Goal: Task Accomplishment & Management: Manage account settings

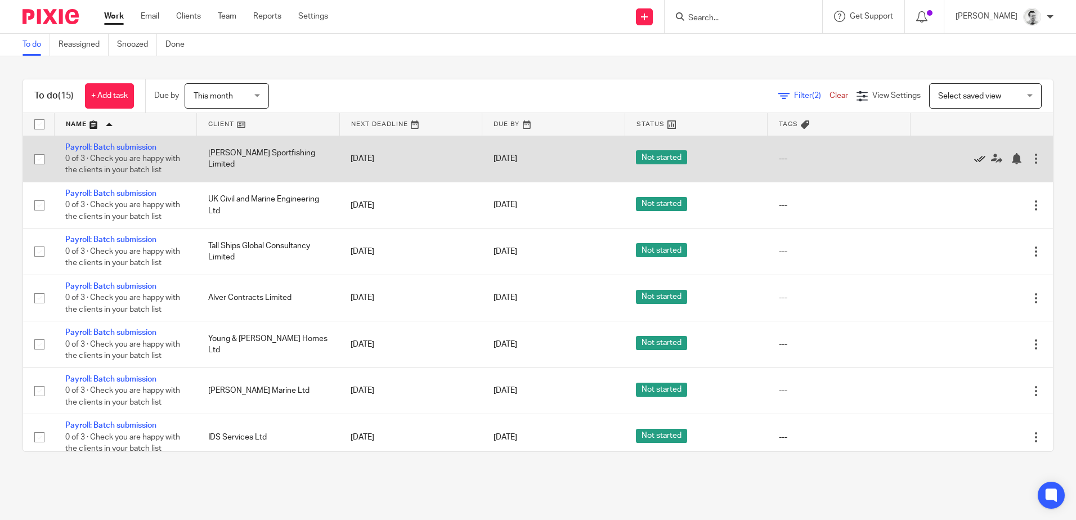
click at [974, 161] on icon at bounding box center [979, 158] width 11 height 11
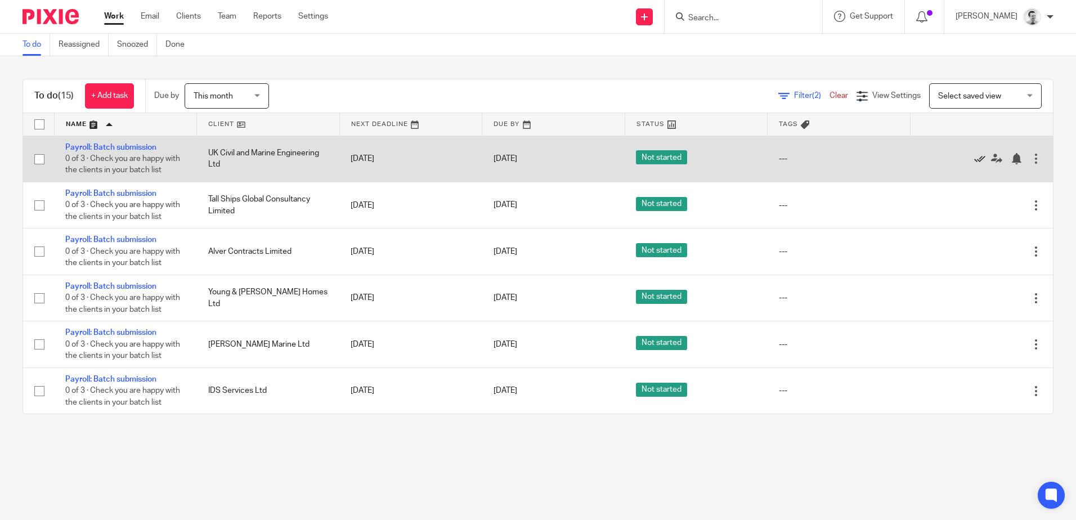
click at [974, 158] on icon at bounding box center [979, 158] width 11 height 11
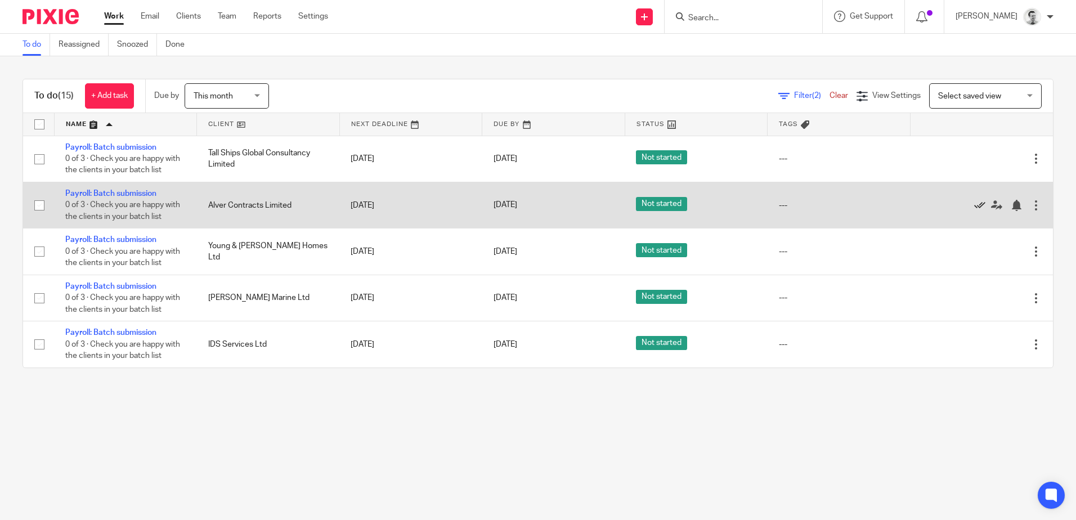
click at [974, 204] on icon at bounding box center [979, 205] width 11 height 11
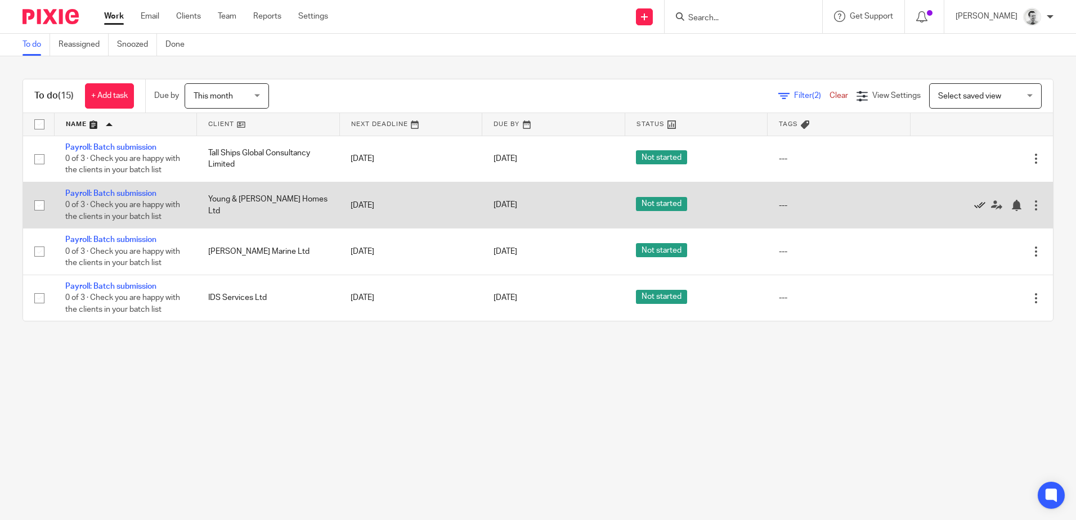
click at [974, 206] on icon at bounding box center [979, 205] width 11 height 11
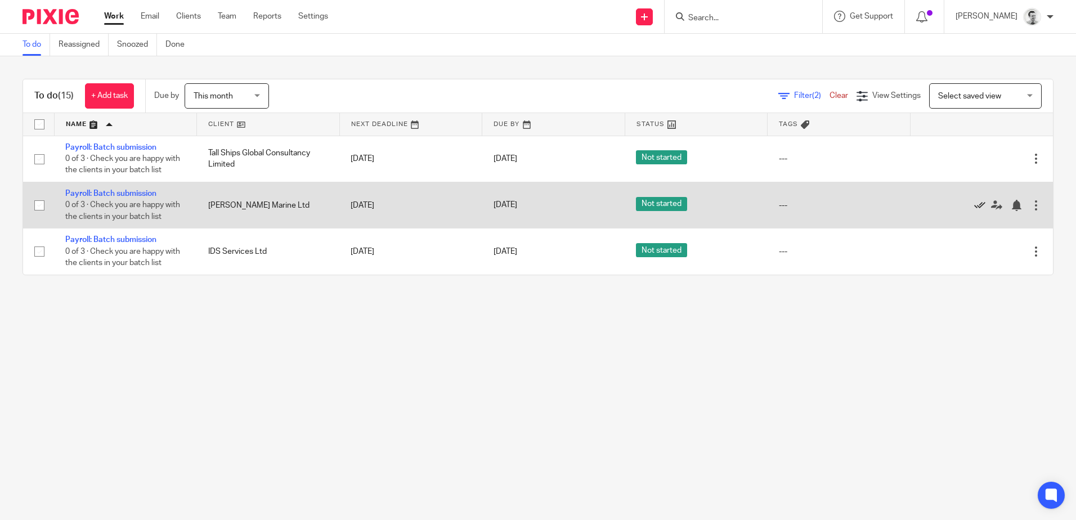
click at [974, 205] on icon at bounding box center [979, 205] width 11 height 11
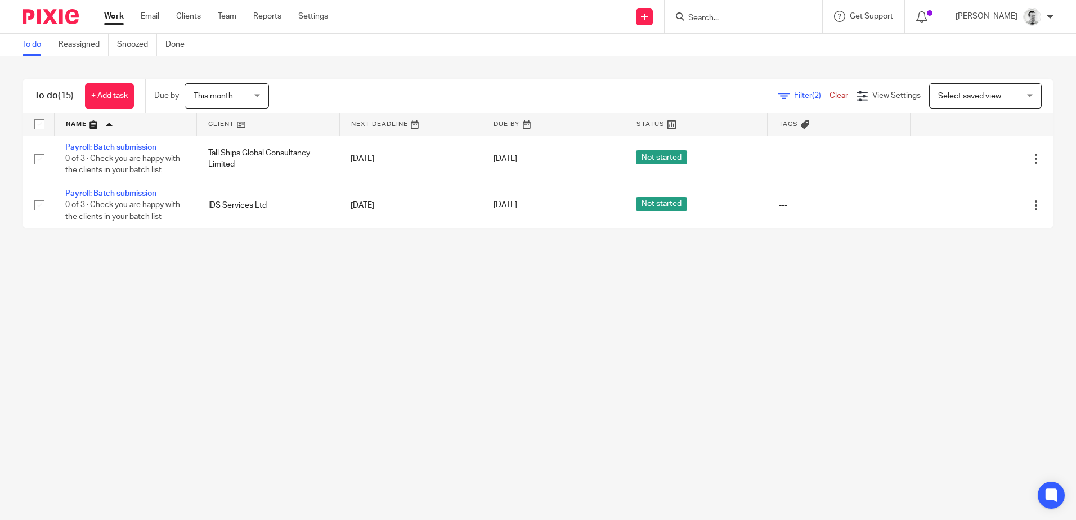
click at [748, 21] on input "Search" at bounding box center [737, 19] width 101 height 10
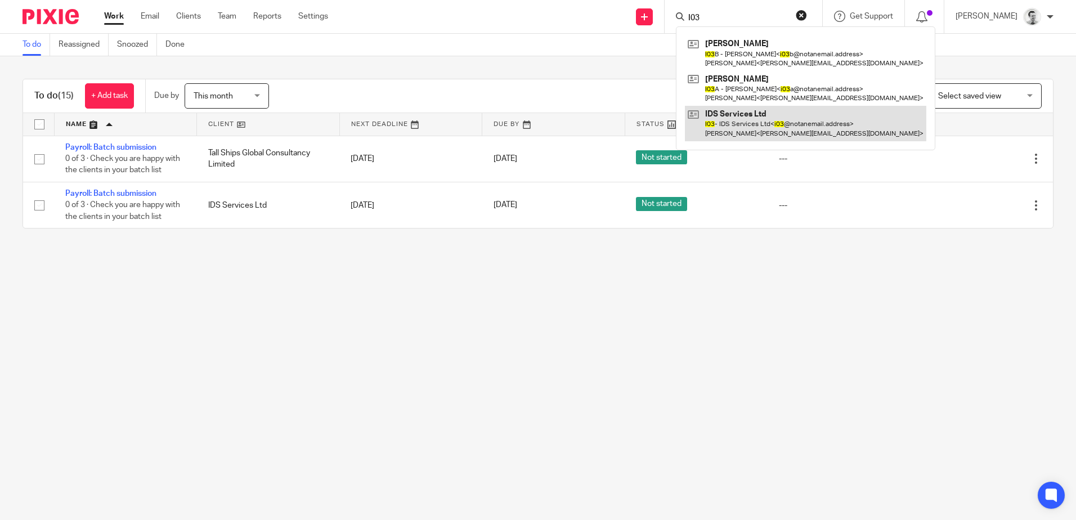
type input "I03"
click at [736, 126] on link at bounding box center [805, 123] width 241 height 35
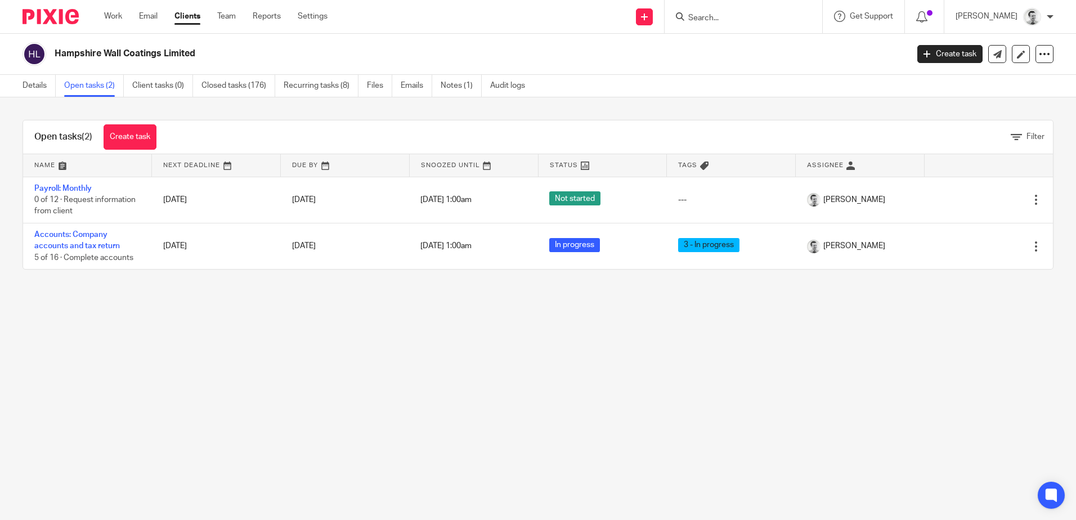
click at [724, 18] on input "Search" at bounding box center [737, 19] width 101 height 10
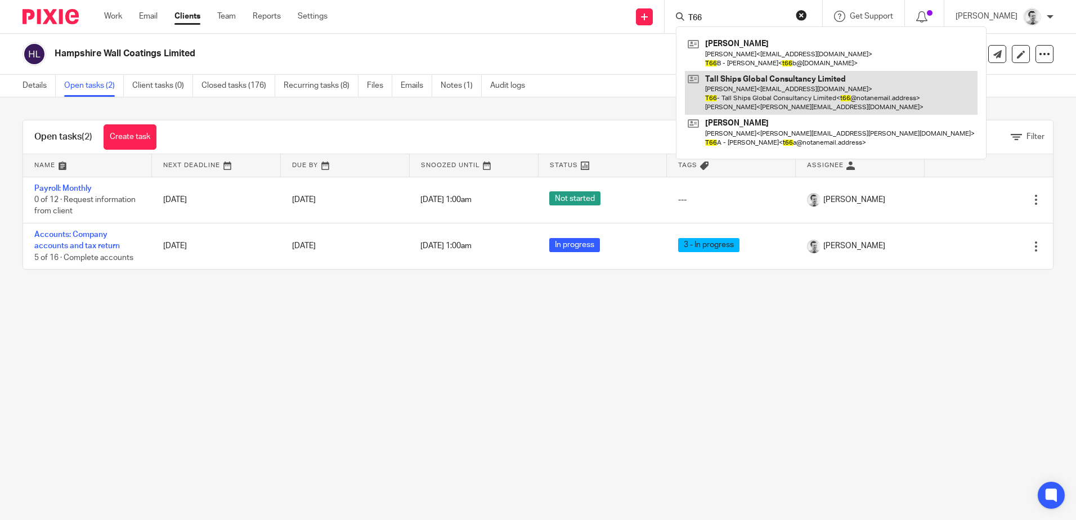
type input "T66"
click at [734, 83] on link at bounding box center [831, 93] width 293 height 44
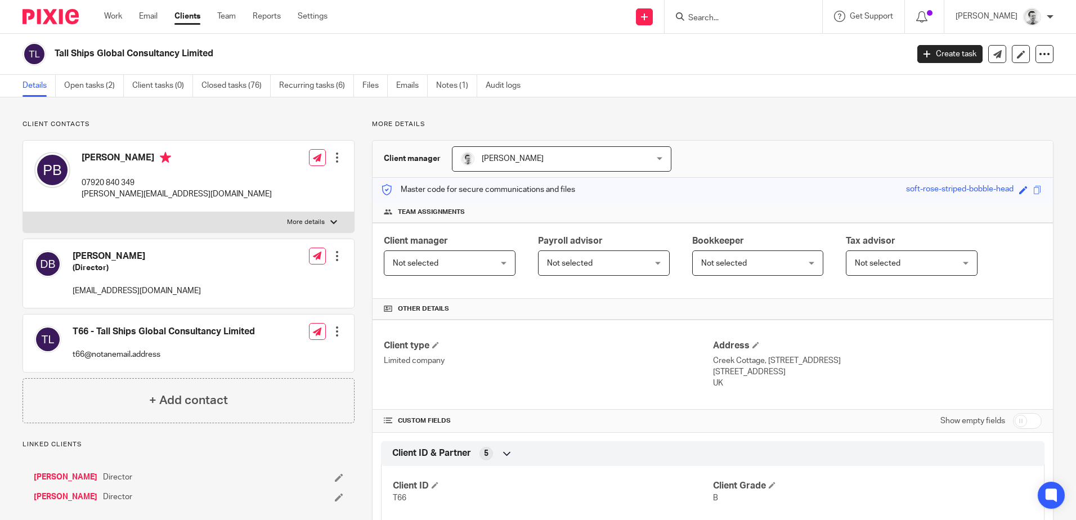
click at [97, 85] on link "Open tasks (2)" at bounding box center [94, 86] width 60 height 22
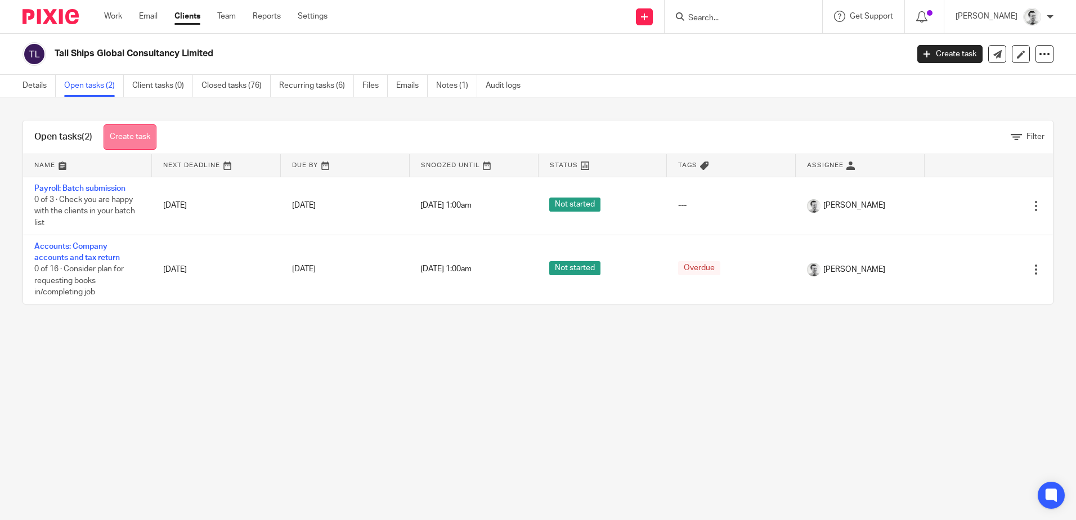
click at [132, 137] on link "Create task" at bounding box center [130, 136] width 53 height 25
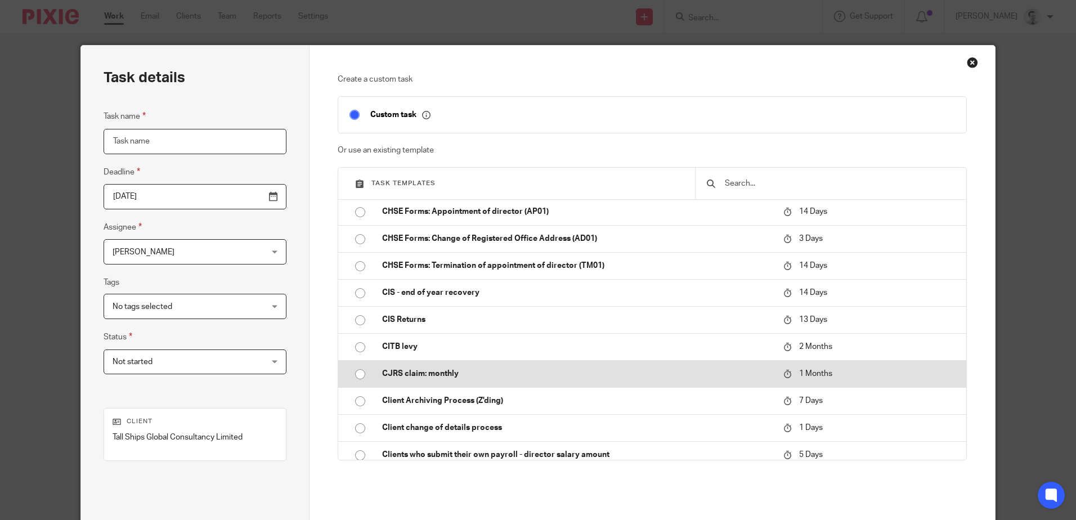
scroll to position [563, 0]
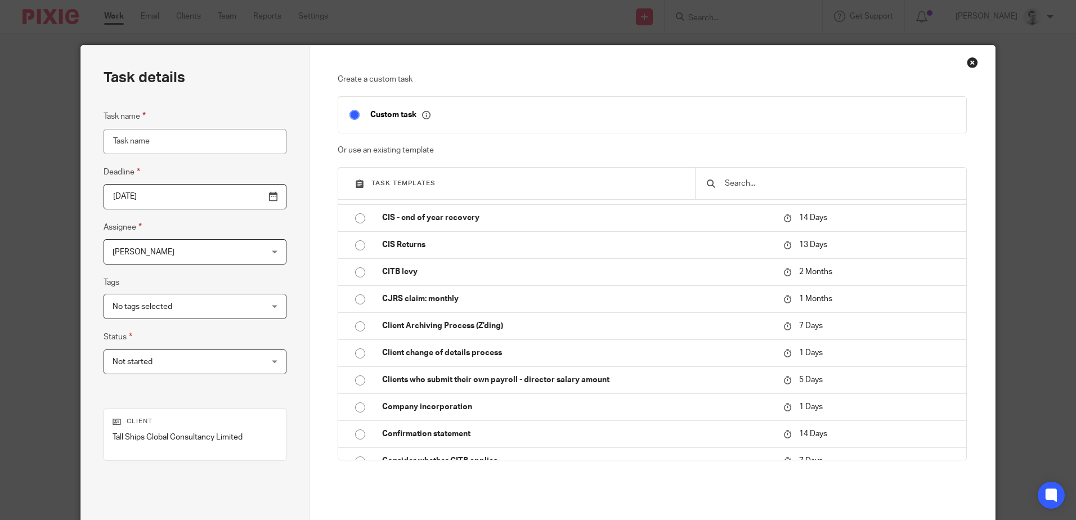
click at [770, 185] on input "text" at bounding box center [839, 183] width 231 height 12
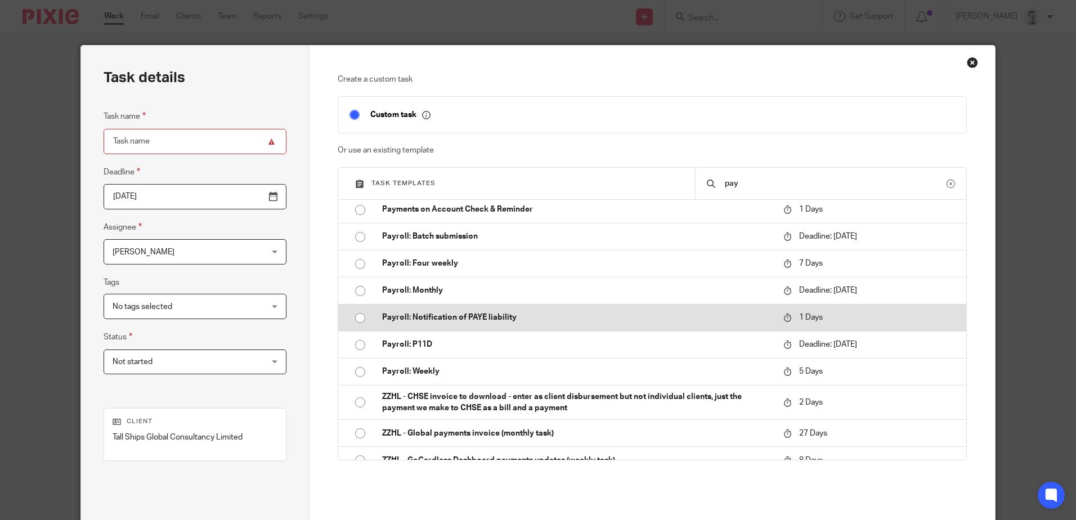
scroll to position [169, 0]
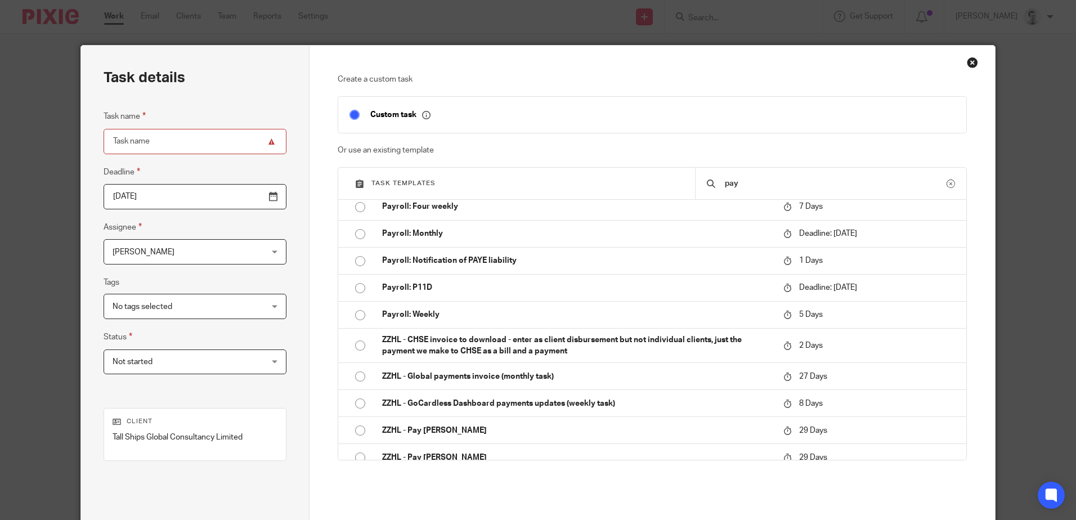
drag, startPoint x: 745, startPoint y: 183, endPoint x: 698, endPoint y: 183, distance: 46.7
click at [698, 183] on div "pay" at bounding box center [830, 184] width 271 height 32
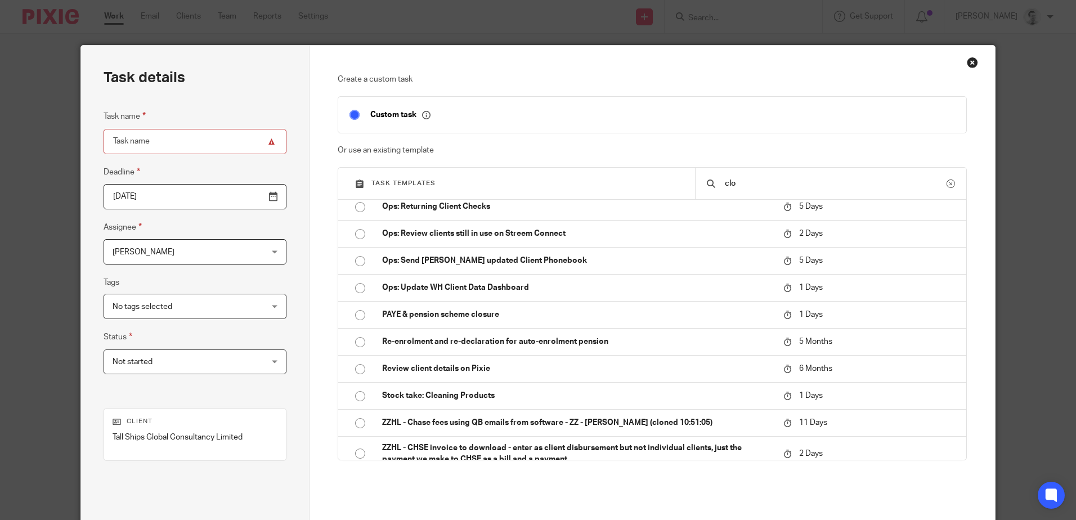
scroll to position [0, 0]
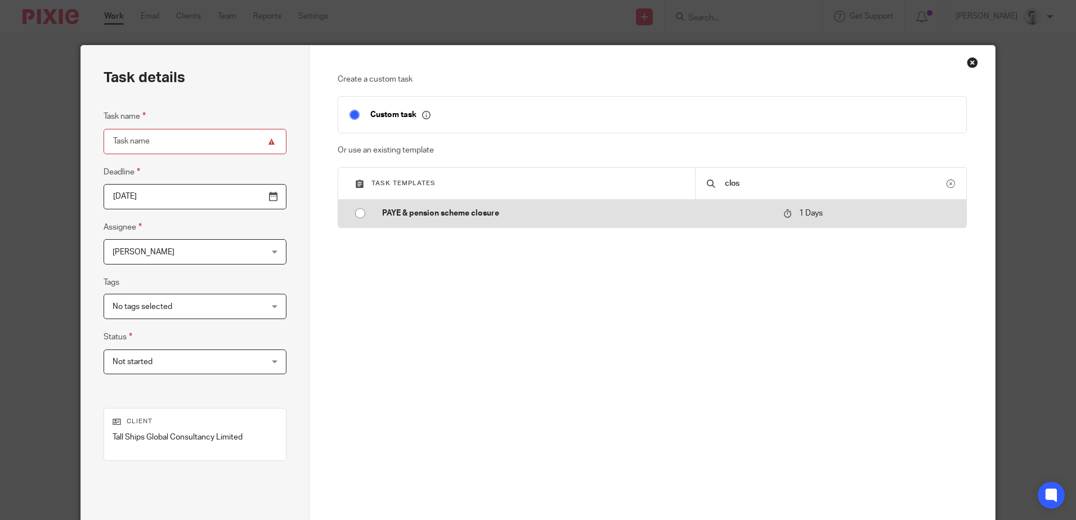
type input "clos"
click at [356, 213] on input "radio" at bounding box center [359, 213] width 21 height 21
type input "2025-08-14"
type input "PAYE & pension scheme closure"
checkbox input "false"
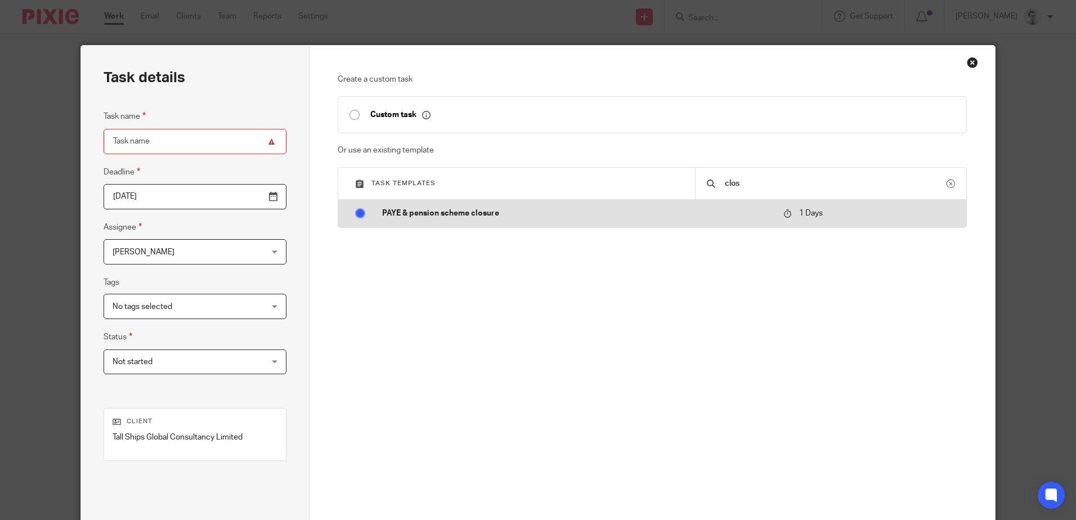
radio input "false"
click at [456, 213] on p "PAYE & pension scheme closure" at bounding box center [577, 213] width 390 height 11
click at [455, 213] on p "PAYE & pension scheme closure" at bounding box center [577, 213] width 390 height 11
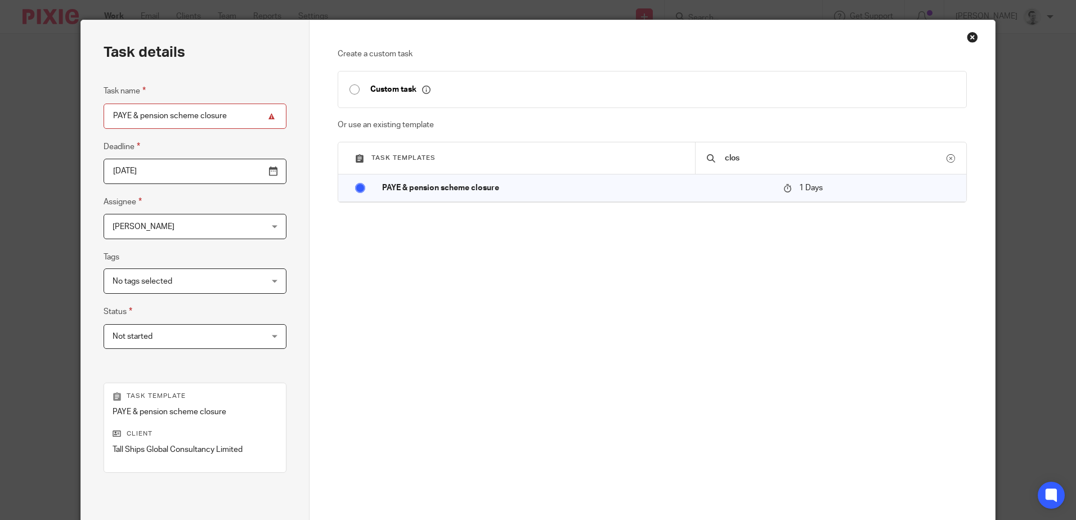
scroll to position [145, 0]
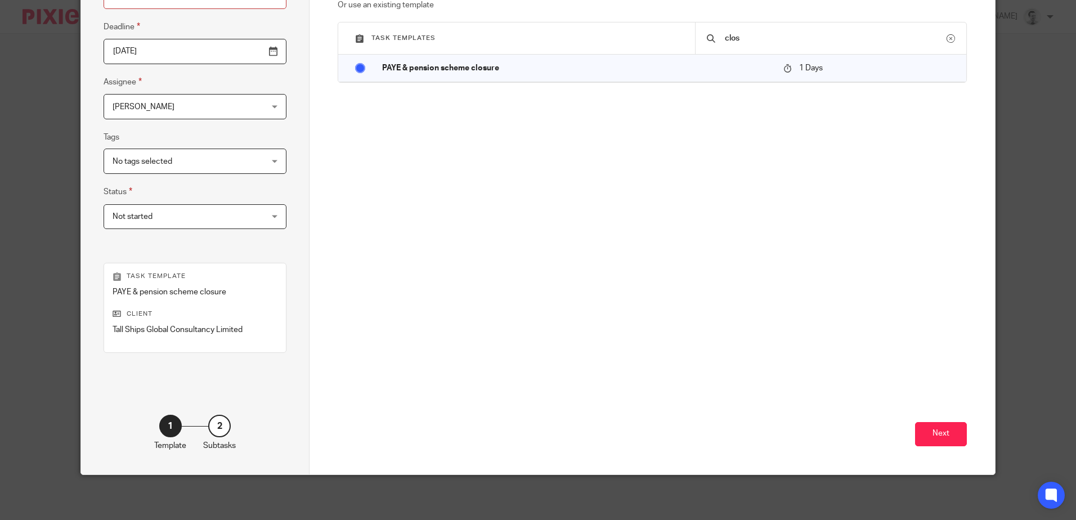
click at [246, 52] on input "2025-08-14" at bounding box center [195, 51] width 183 height 25
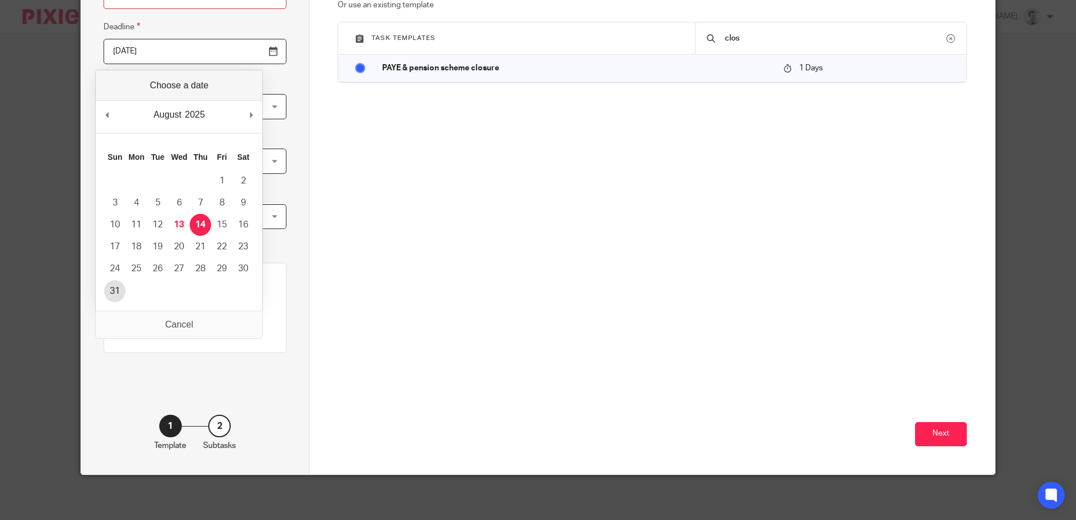
type input "2025-08-31"
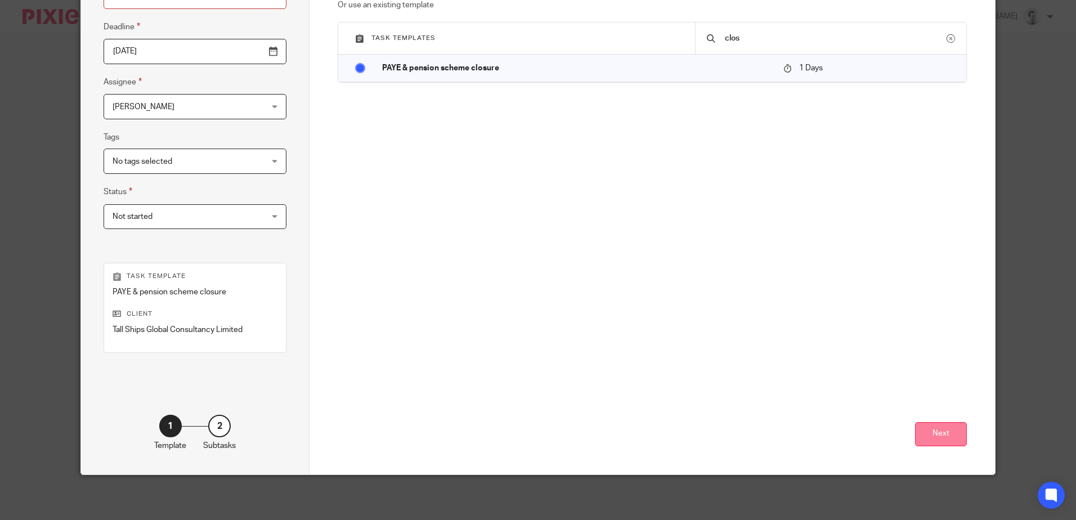
click at [940, 435] on button "Next" at bounding box center [941, 434] width 52 height 24
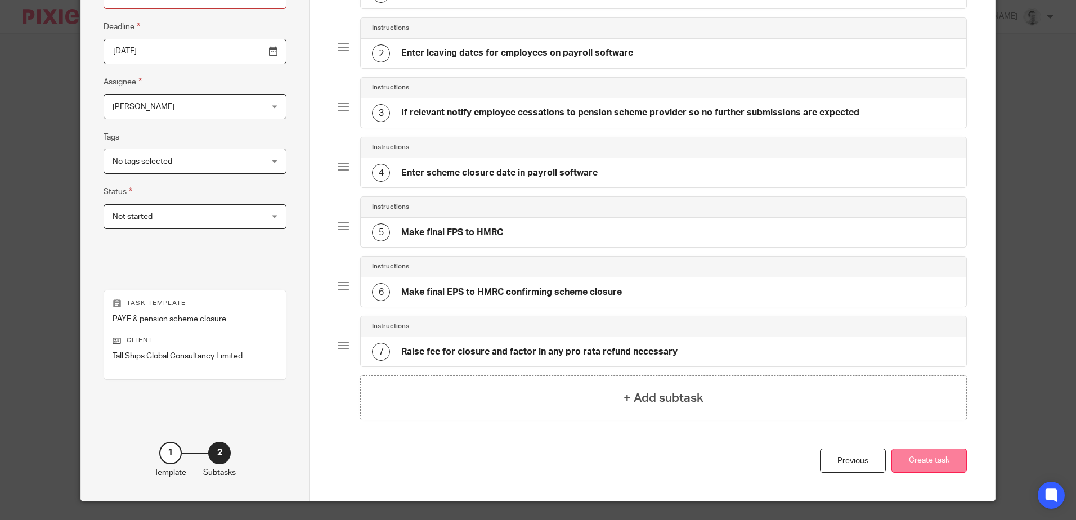
click at [925, 463] on button "Create task" at bounding box center [928, 460] width 75 height 24
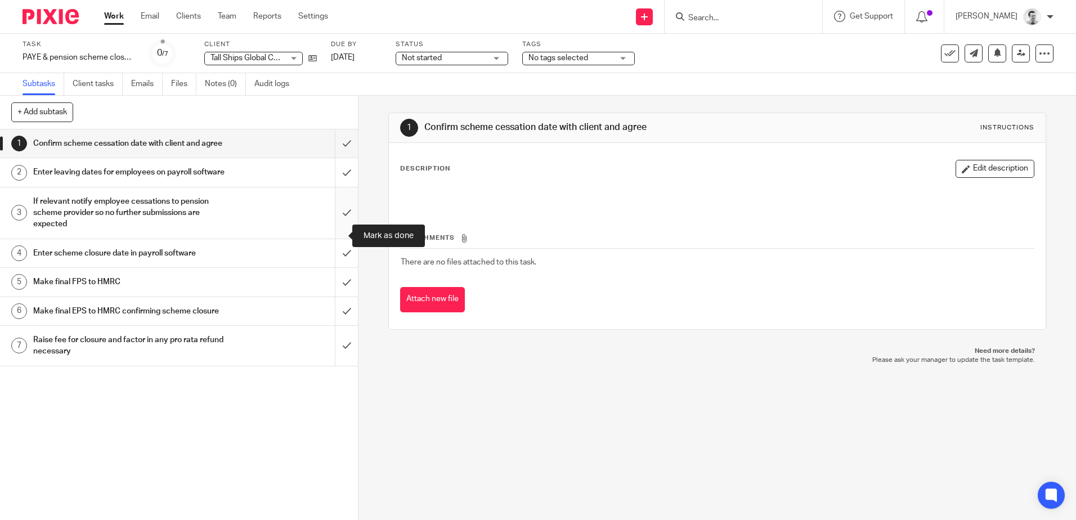
click at [338, 235] on input "submit" at bounding box center [179, 212] width 358 height 51
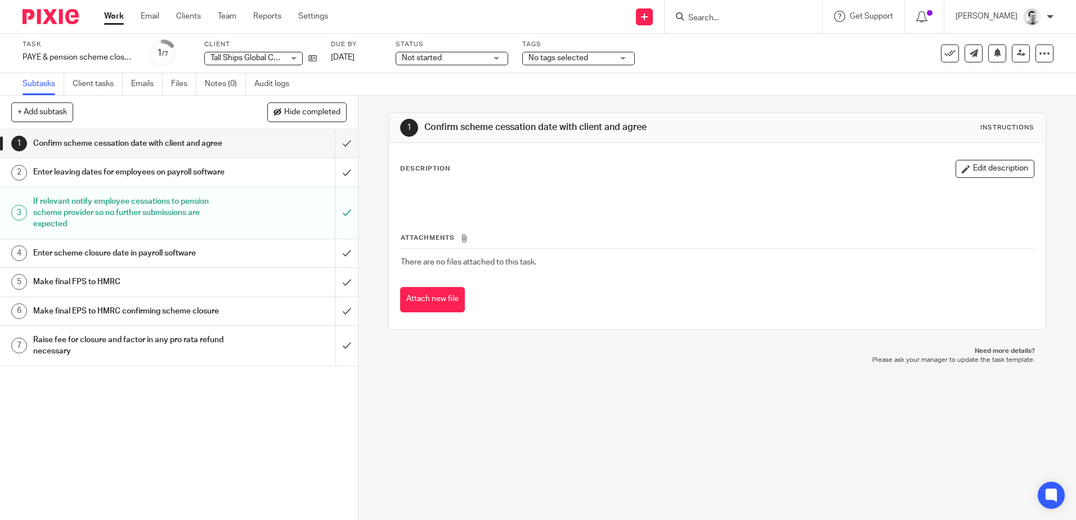
click at [117, 17] on link "Work" at bounding box center [114, 16] width 20 height 11
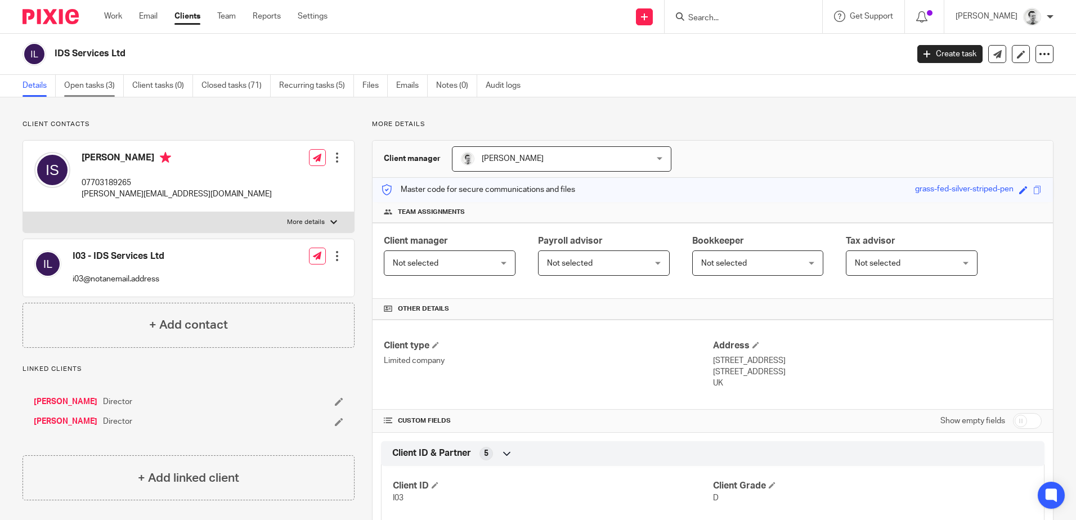
click at [89, 85] on link "Open tasks (3)" at bounding box center [94, 86] width 60 height 22
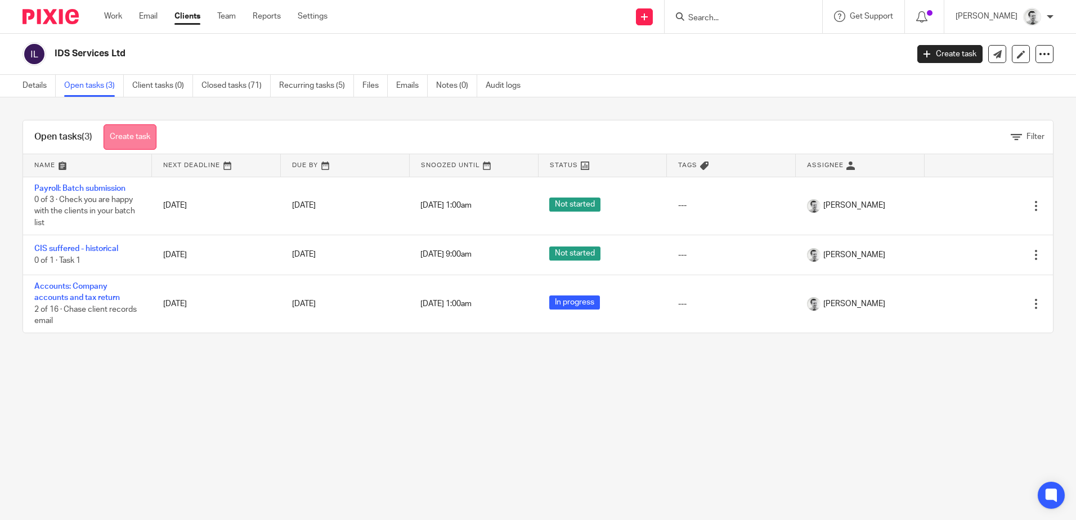
click at [127, 136] on link "Create task" at bounding box center [130, 136] width 53 height 25
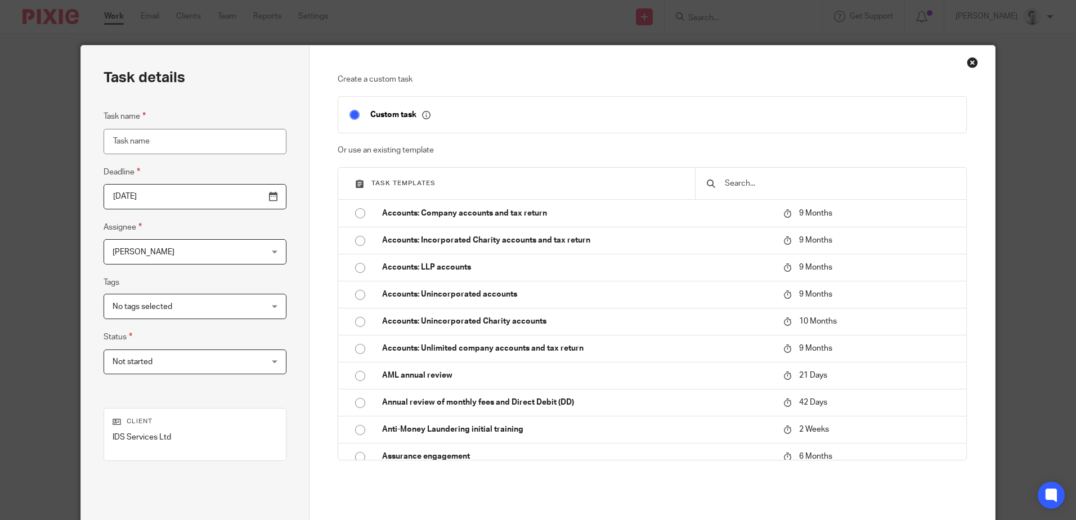
click at [972, 60] on div "Close this dialog window" at bounding box center [972, 62] width 11 height 11
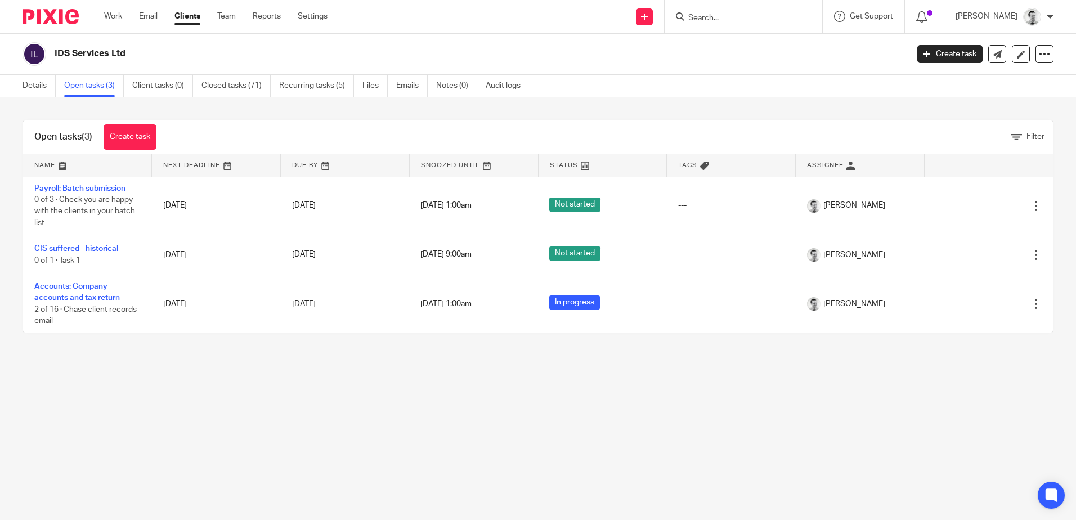
click at [104, 16] on div "Work Email Clients Team Reports Settings Work Email Clients Team Reports Settin…" at bounding box center [218, 16] width 251 height 33
click at [107, 15] on link "Work" at bounding box center [113, 16] width 18 height 11
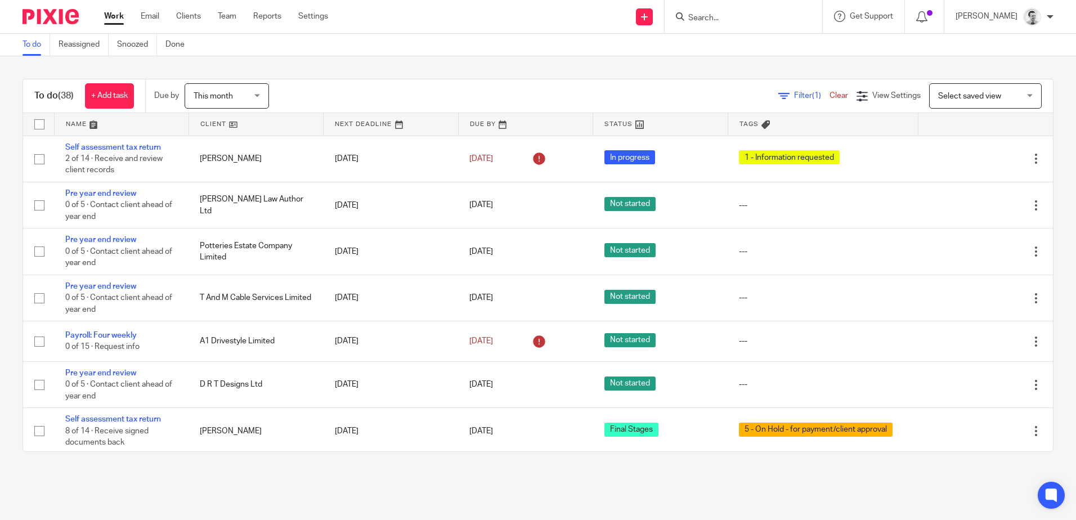
click at [941, 94] on span "Select saved view" at bounding box center [969, 96] width 63 height 8
click at [818, 70] on div "To do (38) + Add task Due by This month This month Today Tomorrow This week Nex…" at bounding box center [538, 265] width 1076 height 418
click at [794, 96] on span "Filter (1)" at bounding box center [811, 96] width 35 height 8
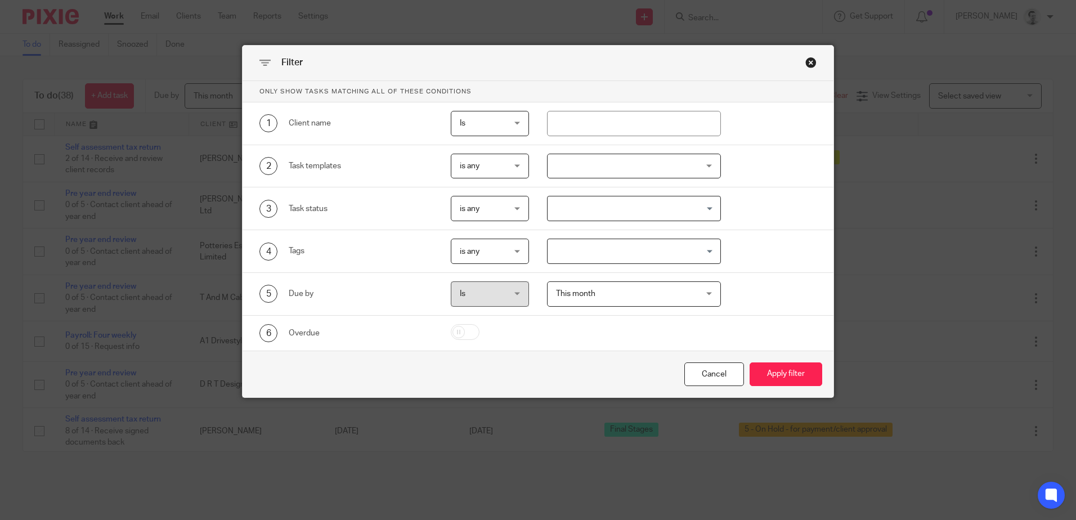
click at [641, 167] on div at bounding box center [634, 166] width 174 height 25
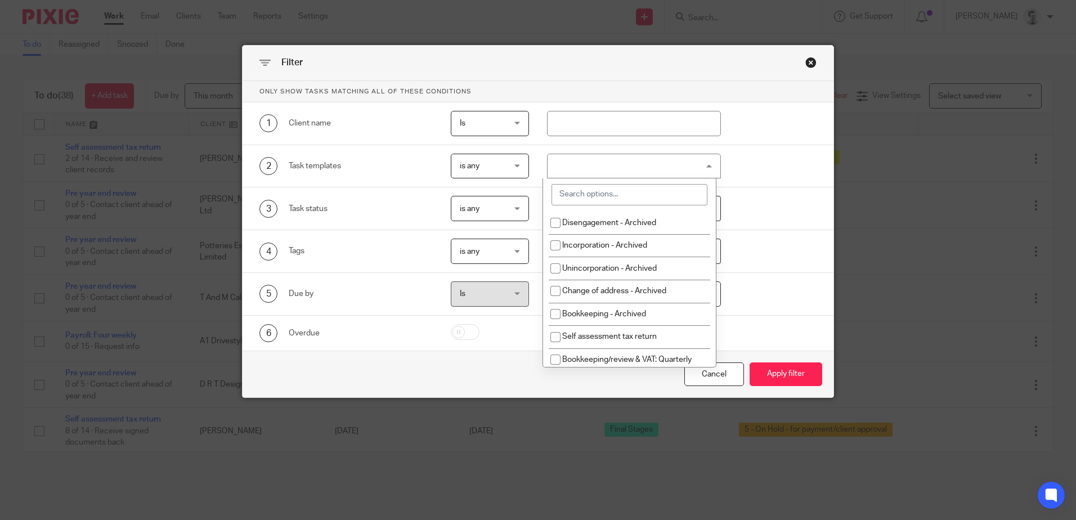
click at [613, 197] on input "search" at bounding box center [629, 194] width 156 height 21
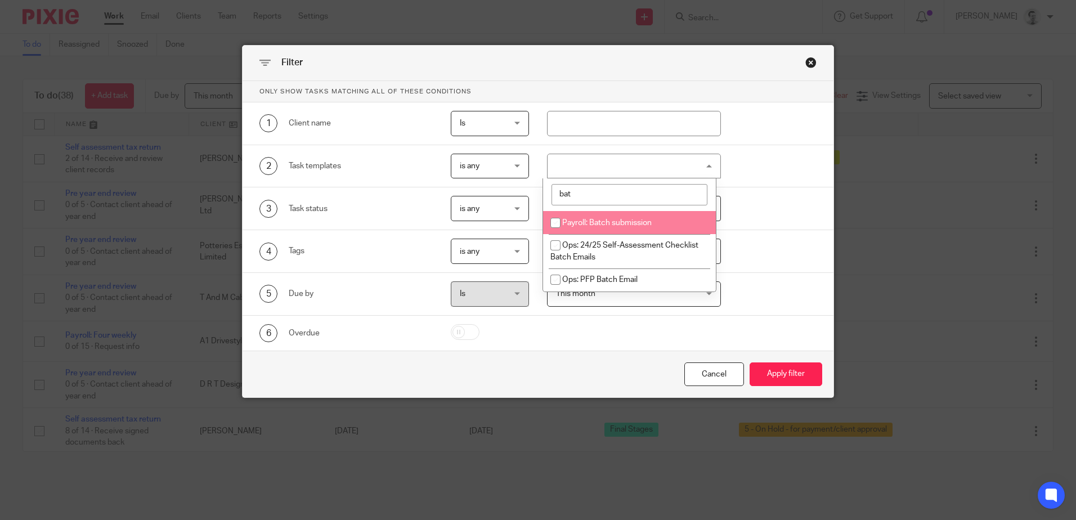
type input "bat"
click at [557, 223] on input "checkbox" at bounding box center [555, 222] width 21 height 21
checkbox input "true"
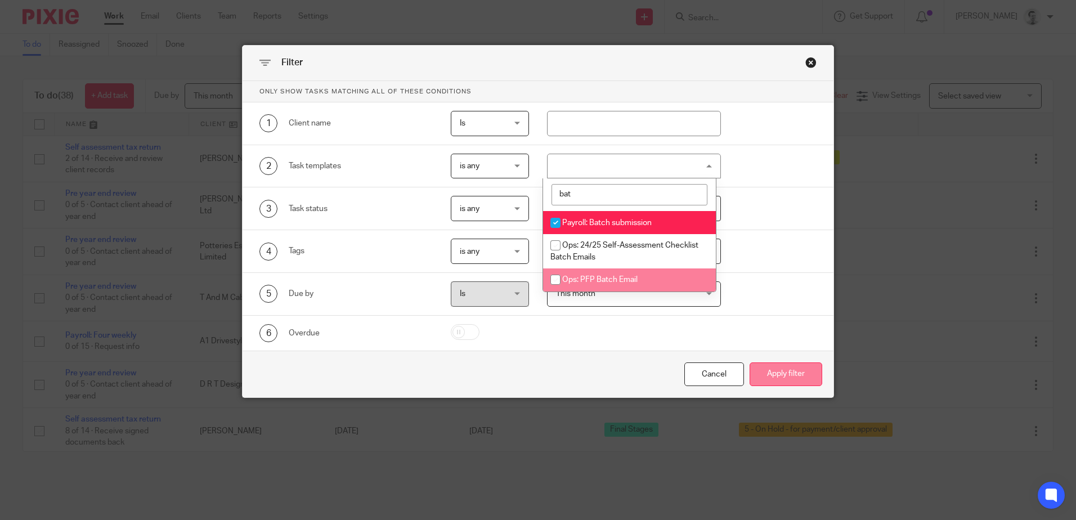
click at [782, 384] on button "Apply filter" at bounding box center [785, 374] width 73 height 24
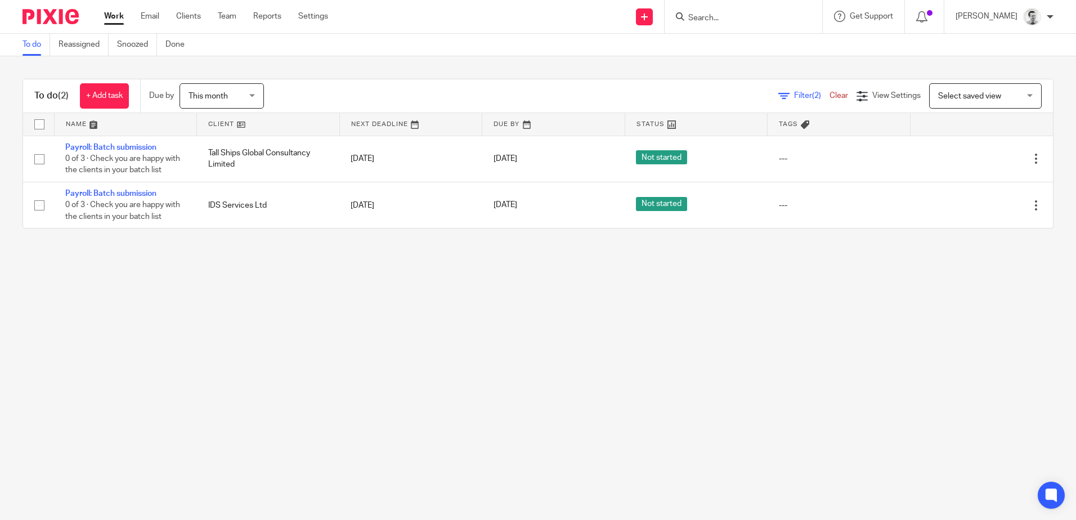
click at [829, 95] on link "Clear" at bounding box center [838, 96] width 19 height 8
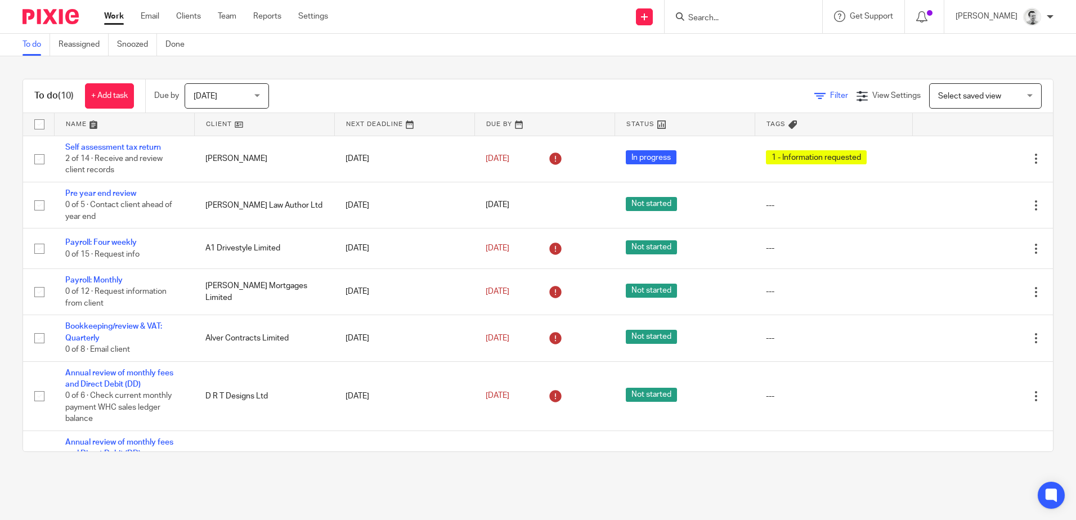
click at [814, 93] on link "Filter" at bounding box center [831, 96] width 34 height 8
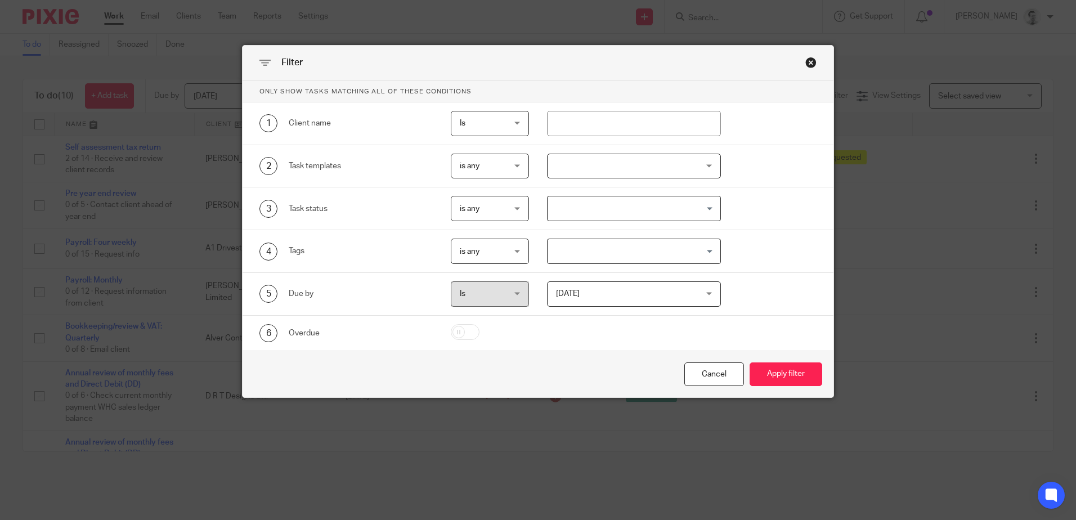
click at [807, 60] on div "Close this dialog window" at bounding box center [810, 62] width 11 height 11
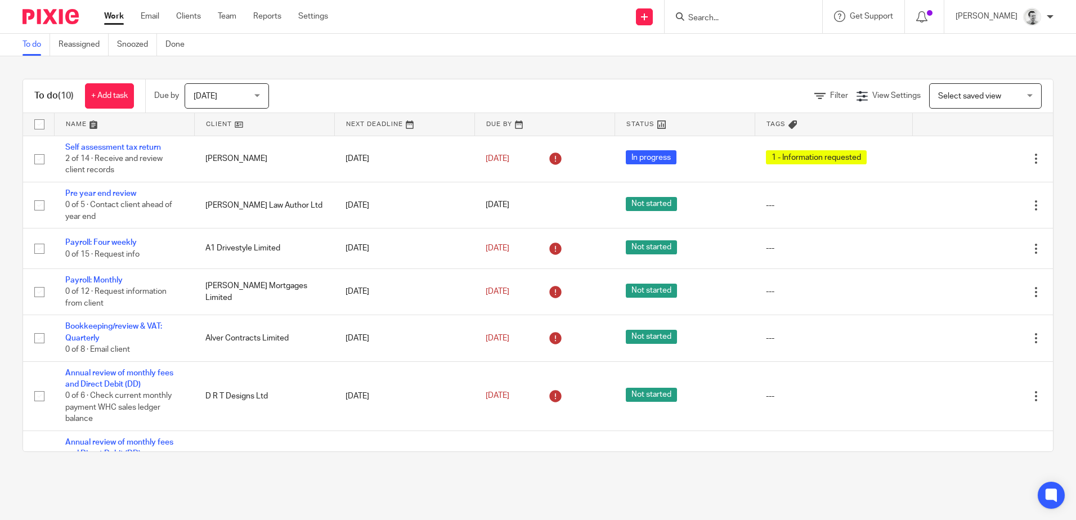
click at [237, 96] on span "[DATE]" at bounding box center [224, 96] width 60 height 24
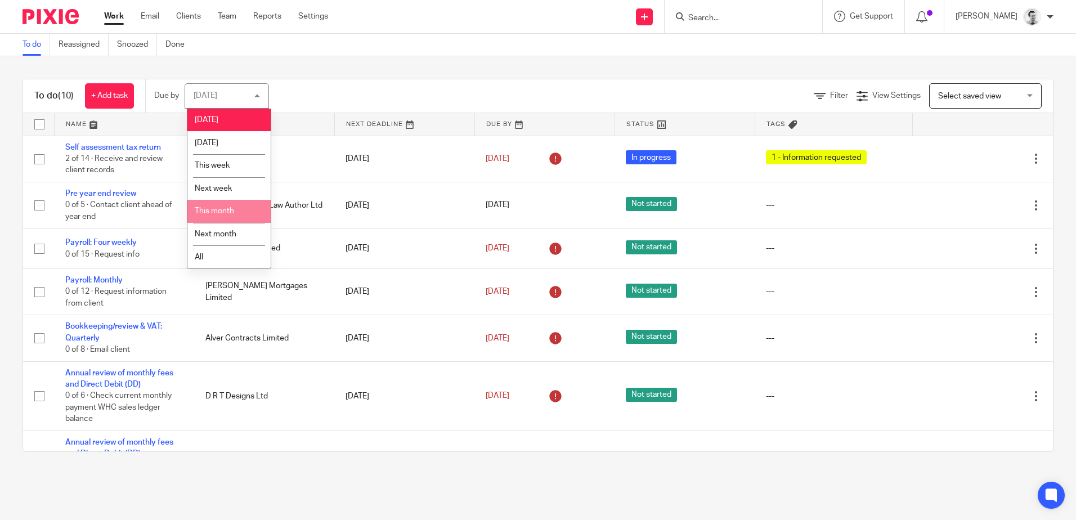
click at [220, 205] on li "This month" at bounding box center [228, 211] width 83 height 23
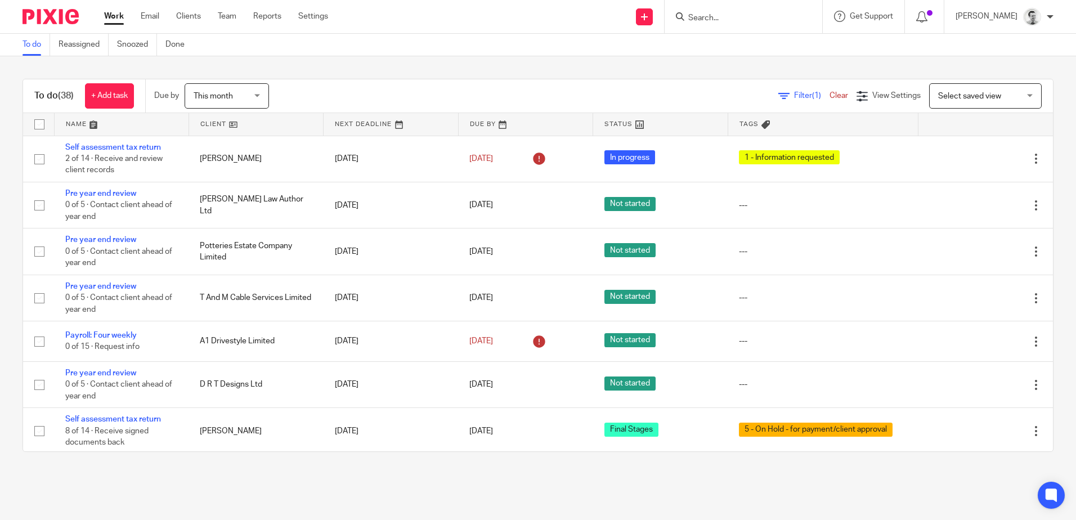
click at [360, 76] on div "To do (38) + Add task Due by This month This month [DATE] [DATE] This week Next…" at bounding box center [538, 265] width 1076 height 418
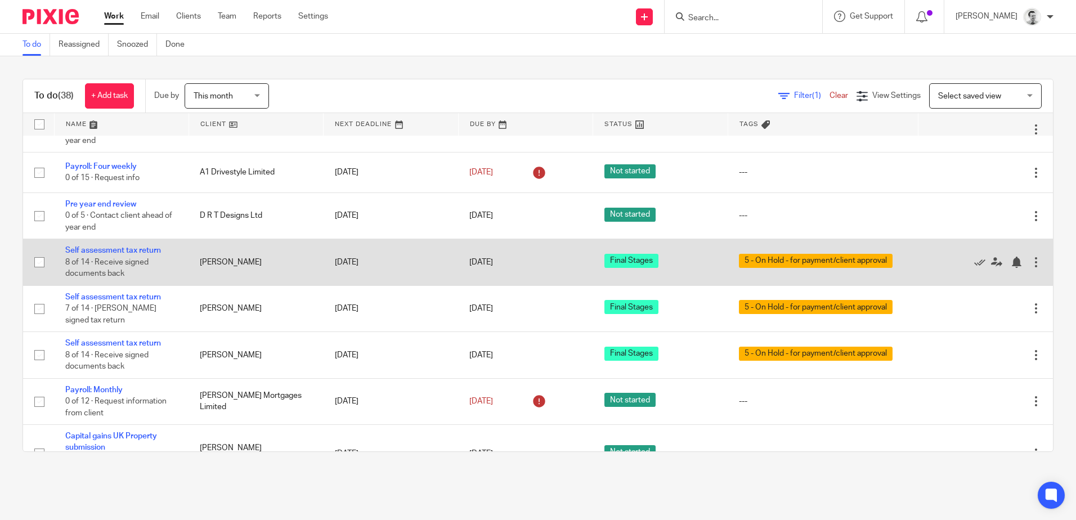
scroll to position [225, 0]
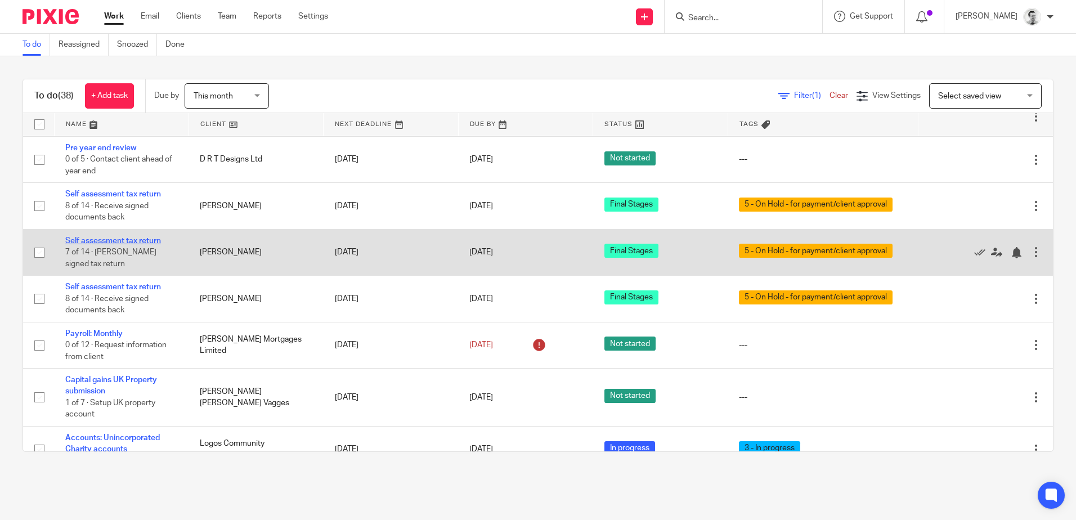
click at [132, 241] on link "Self assessment tax return" at bounding box center [113, 241] width 96 height 8
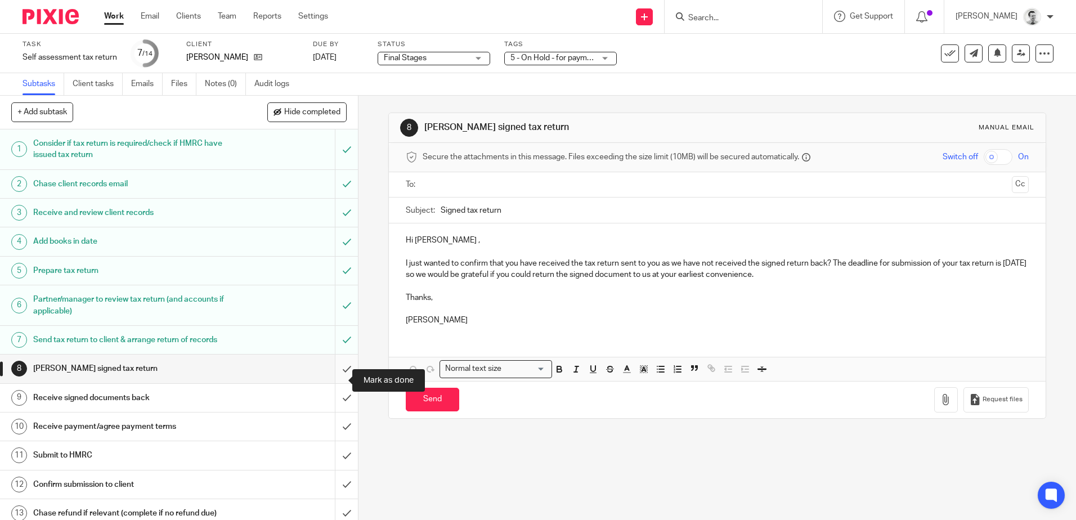
click at [333, 376] on input "submit" at bounding box center [179, 368] width 358 height 28
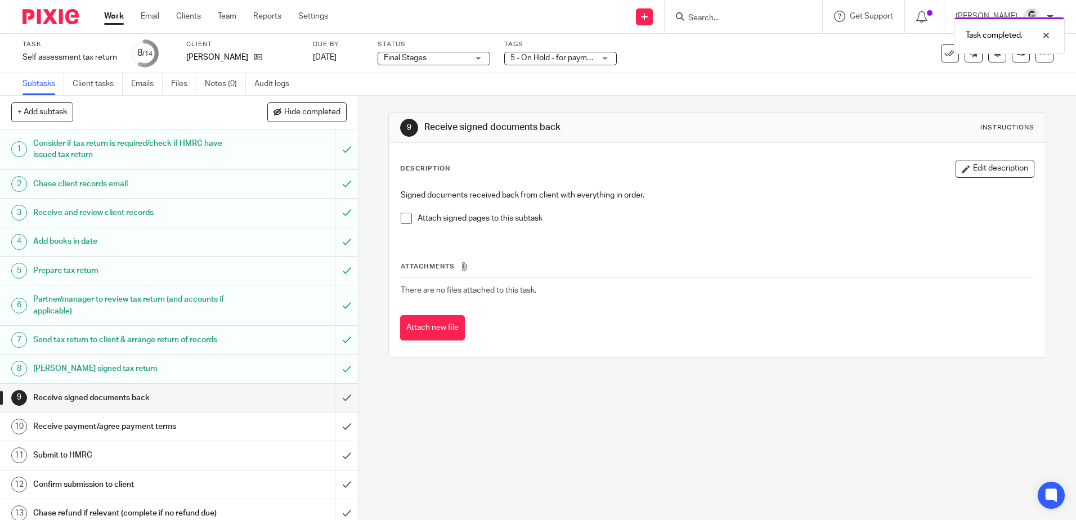
click at [110, 17] on link "Work" at bounding box center [114, 16] width 20 height 11
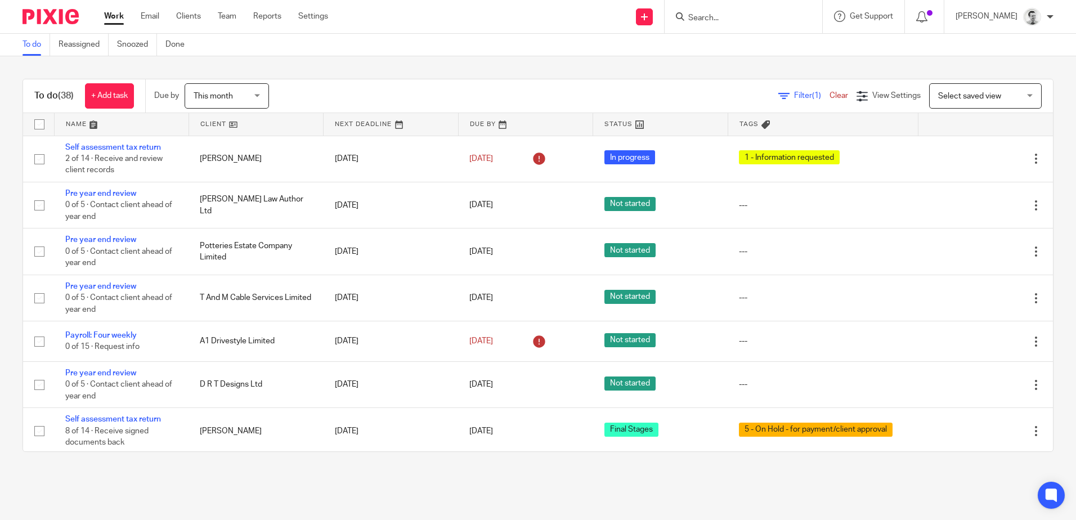
click at [703, 16] on input "Search" at bounding box center [737, 19] width 101 height 10
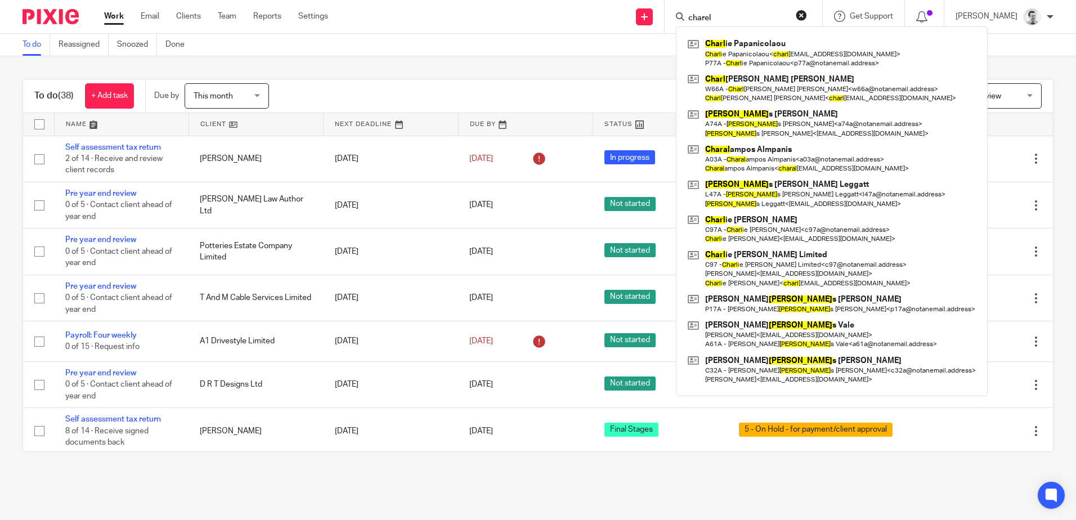
click at [721, 17] on input "charel" at bounding box center [737, 19] width 101 height 10
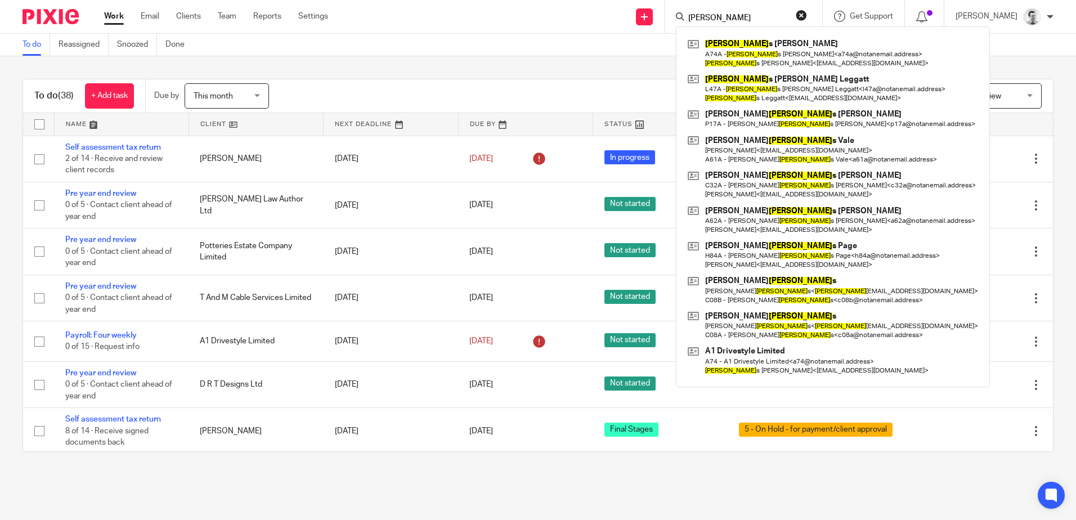
type input "[PERSON_NAME]"
click at [109, 15] on link "Work" at bounding box center [114, 16] width 20 height 11
